Goal: Task Accomplishment & Management: Manage account settings

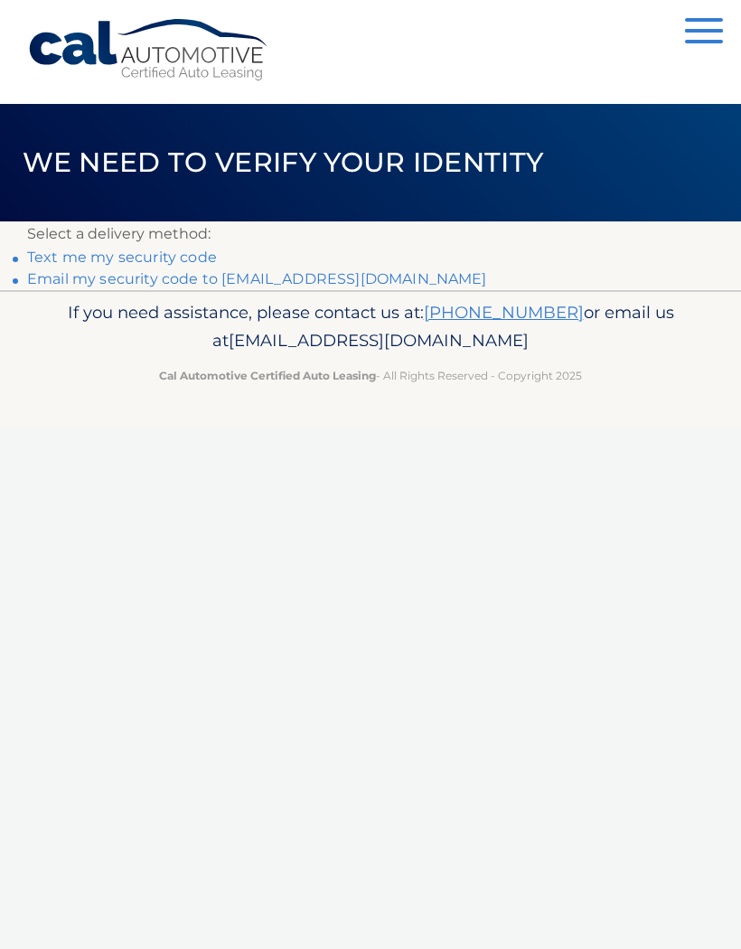
click at [86, 280] on link "Email my security code to [EMAIL_ADDRESS][DOMAIN_NAME]" at bounding box center [257, 278] width 460 height 17
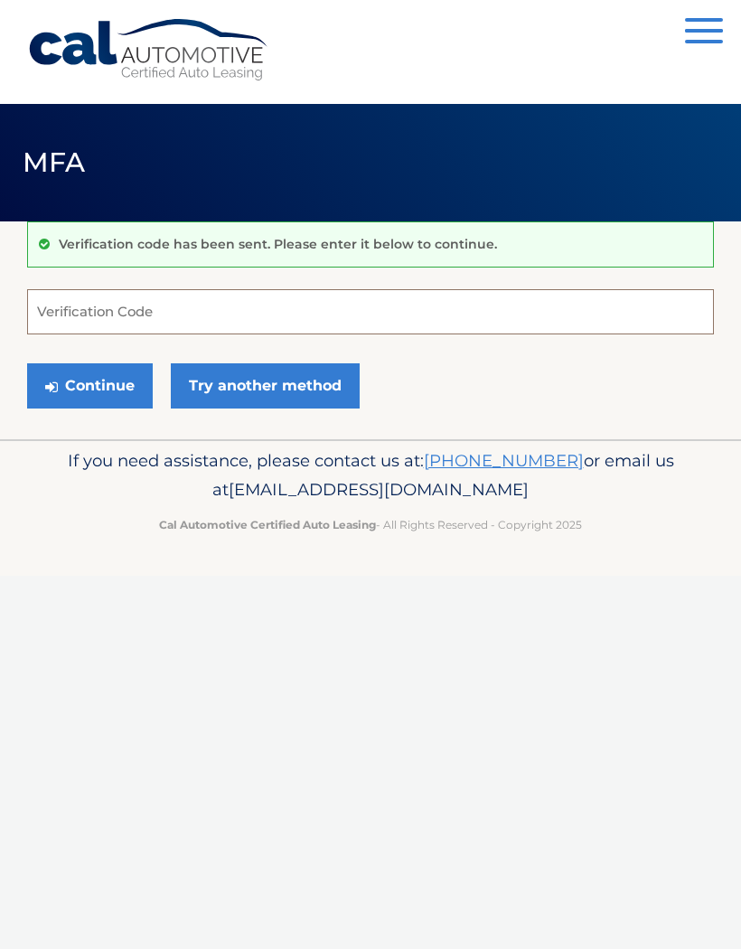
click at [68, 315] on input "Verification Code" at bounding box center [370, 311] width 687 height 45
click at [92, 313] on input "049" at bounding box center [370, 311] width 687 height 45
type input "049863"
click at [95, 381] on button "Continue" at bounding box center [90, 385] width 126 height 45
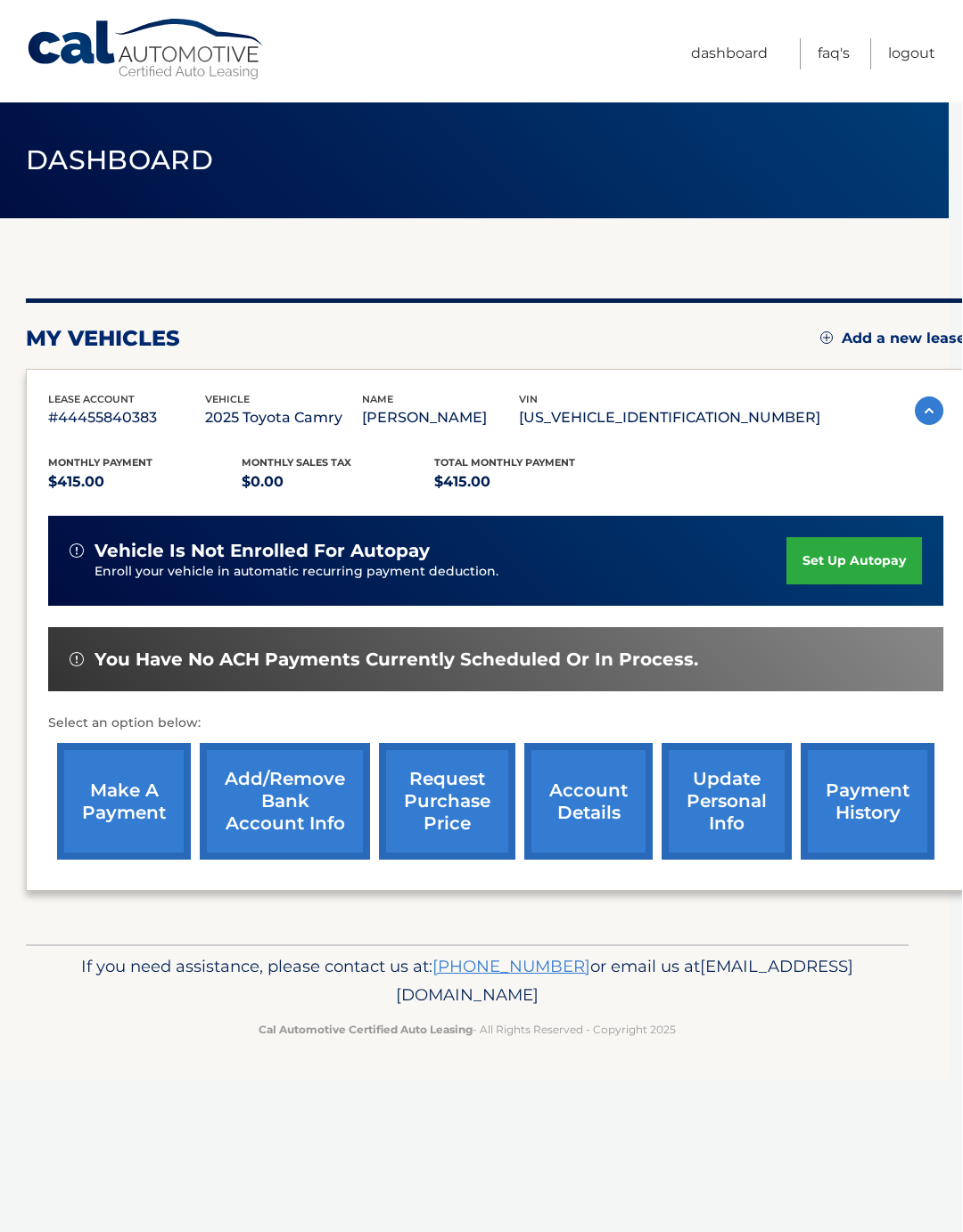
scroll to position [0, 13]
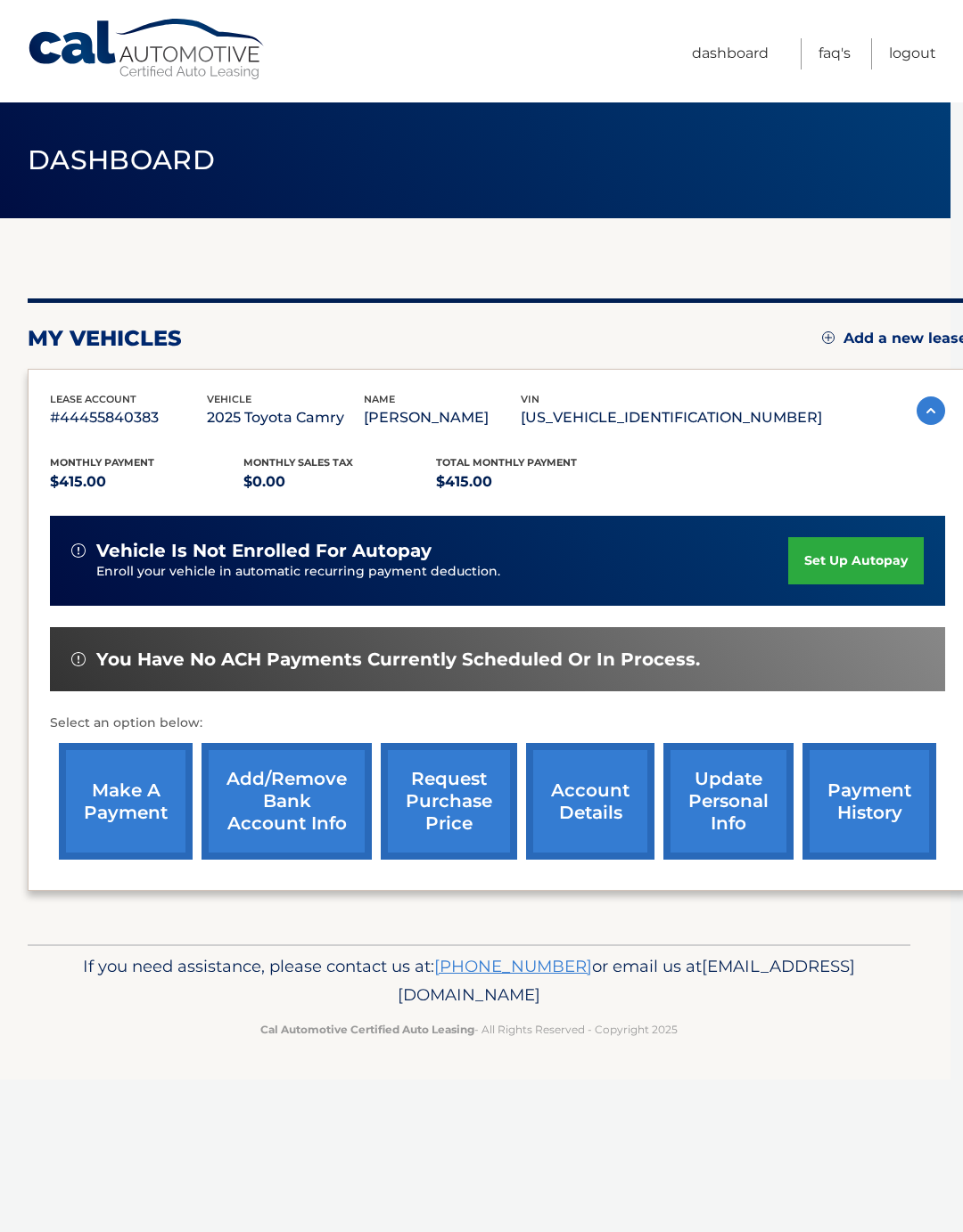
click at [902, 58] on link "Logout" at bounding box center [913, 54] width 47 height 32
